Goal: Navigation & Orientation: Find specific page/section

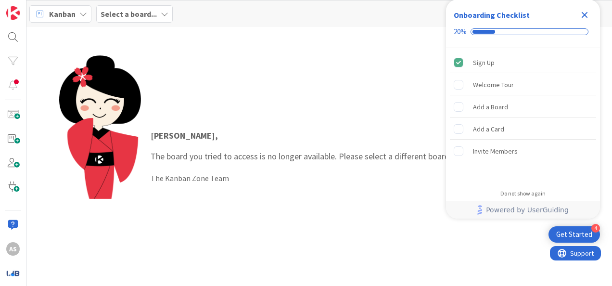
click at [119, 10] on b "Select a board..." at bounding box center [129, 14] width 56 height 10
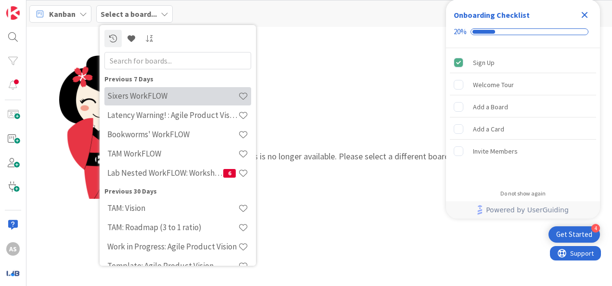
click at [172, 96] on h4 "Sixers WorkFLOW" at bounding box center [172, 96] width 131 height 10
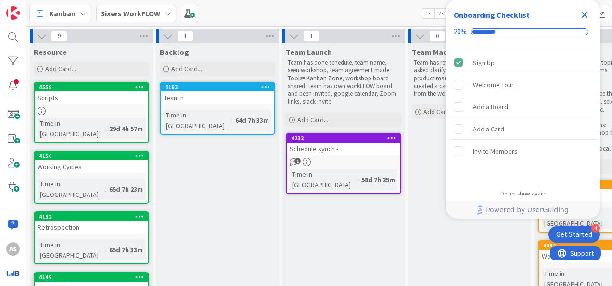
click at [106, 105] on div "4558 Scripts Time in [GEOGRAPHIC_DATA] : 29d 4h 57m" at bounding box center [91, 112] width 115 height 61
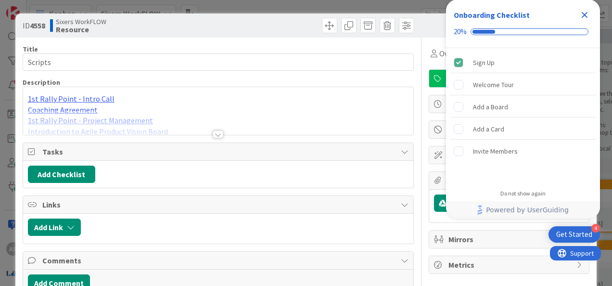
click at [214, 134] on div at bounding box center [218, 134] width 11 height 8
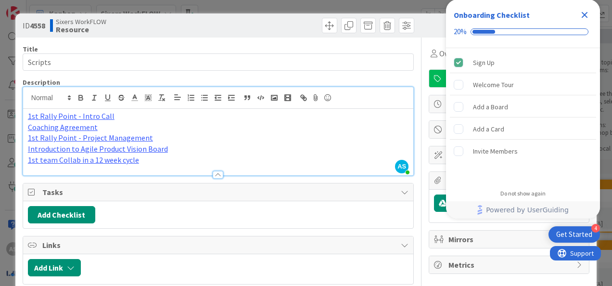
click at [590, 17] on icon "Close Checklist" at bounding box center [585, 15] width 12 height 12
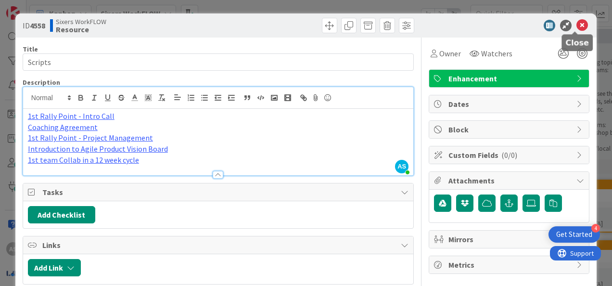
click at [576, 24] on icon at bounding box center [582, 26] width 12 height 12
